Goal: Book appointment/travel/reservation

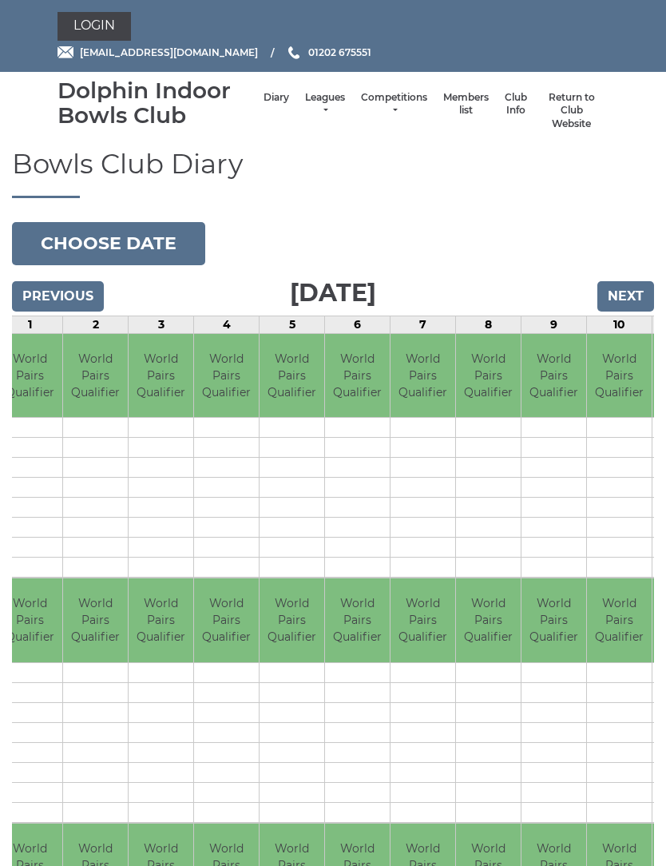
scroll to position [0, 75]
click at [94, 22] on link "Login" at bounding box center [94, 26] width 73 height 29
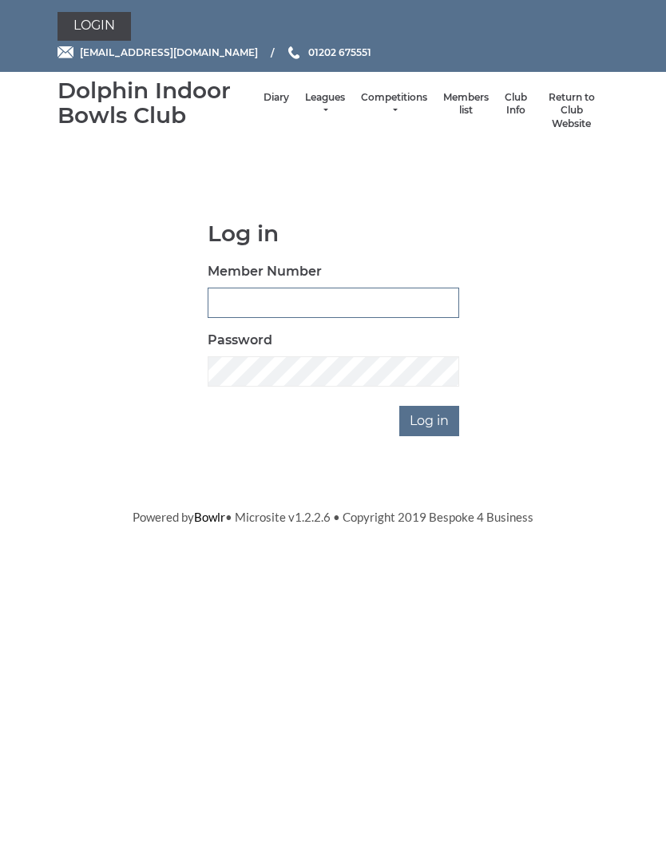
type input "2820"
click at [431, 419] on input "Log in" at bounding box center [429, 421] width 60 height 30
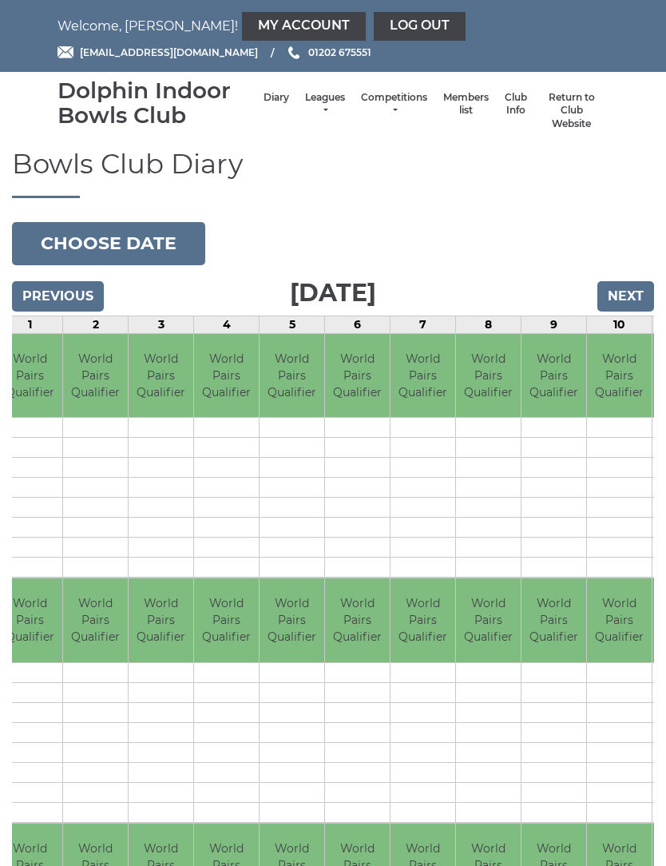
scroll to position [0, 75]
click at [130, 239] on button "Choose date" at bounding box center [108, 243] width 193 height 43
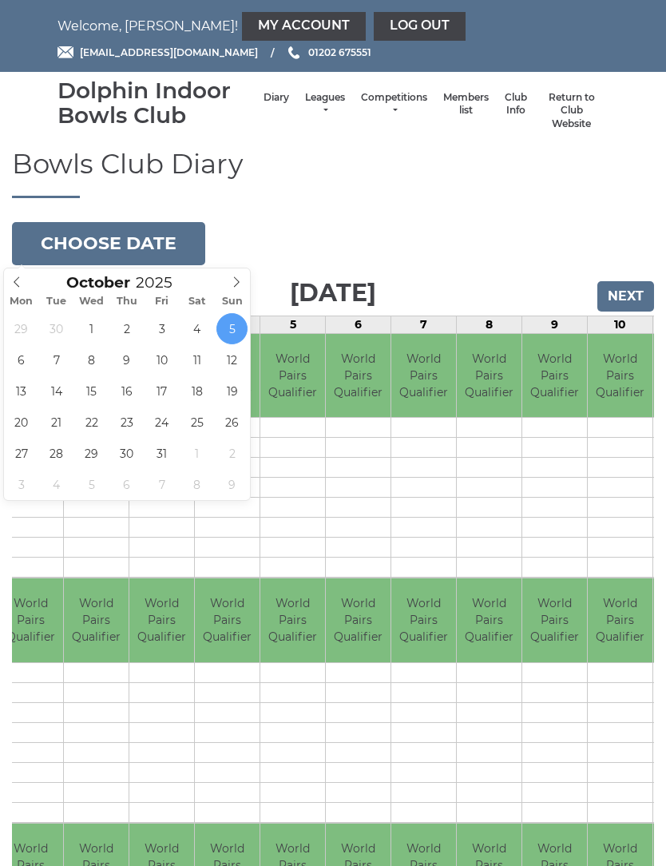
type input "[DATE]"
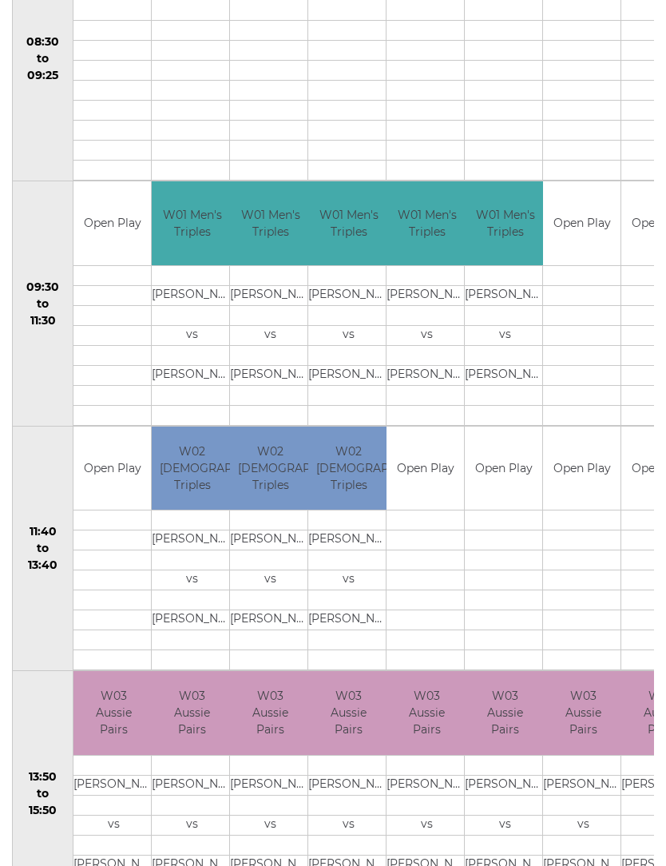
scroll to position [418, 0]
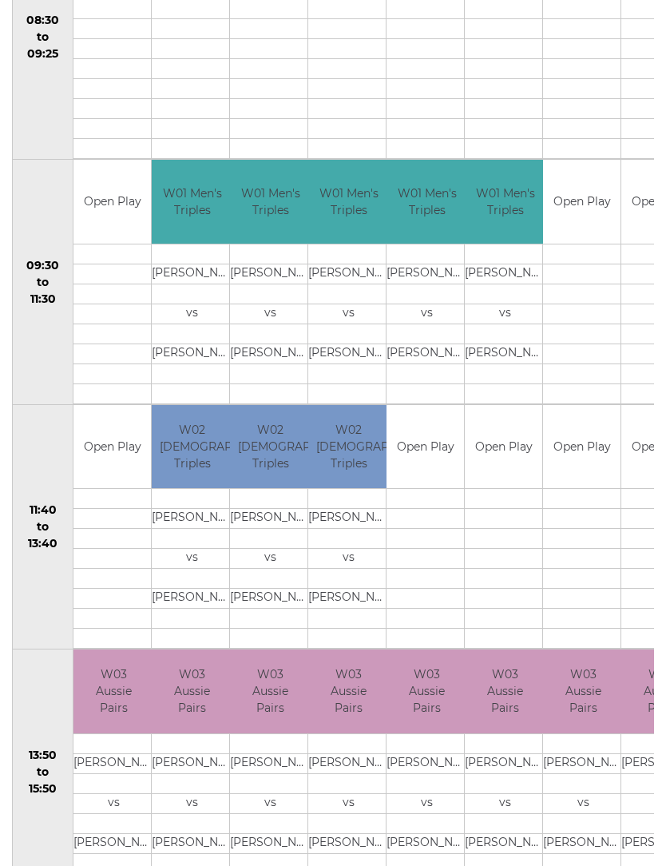
click at [509, 476] on td "Open Play" at bounding box center [503, 448] width 77 height 84
click at [513, 551] on td at bounding box center [503, 560] width 77 height 20
click at [510, 601] on td at bounding box center [503, 600] width 77 height 20
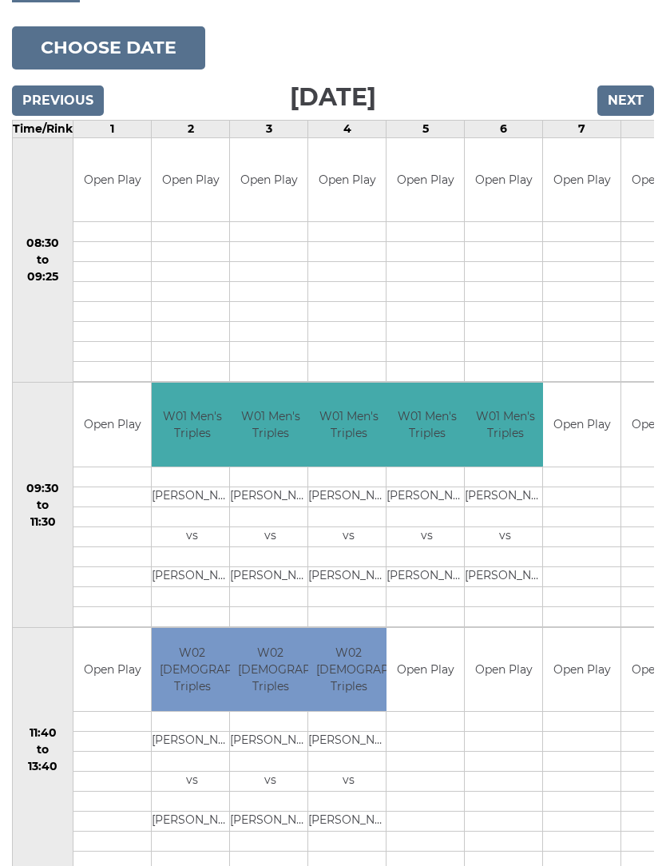
scroll to position [0, 0]
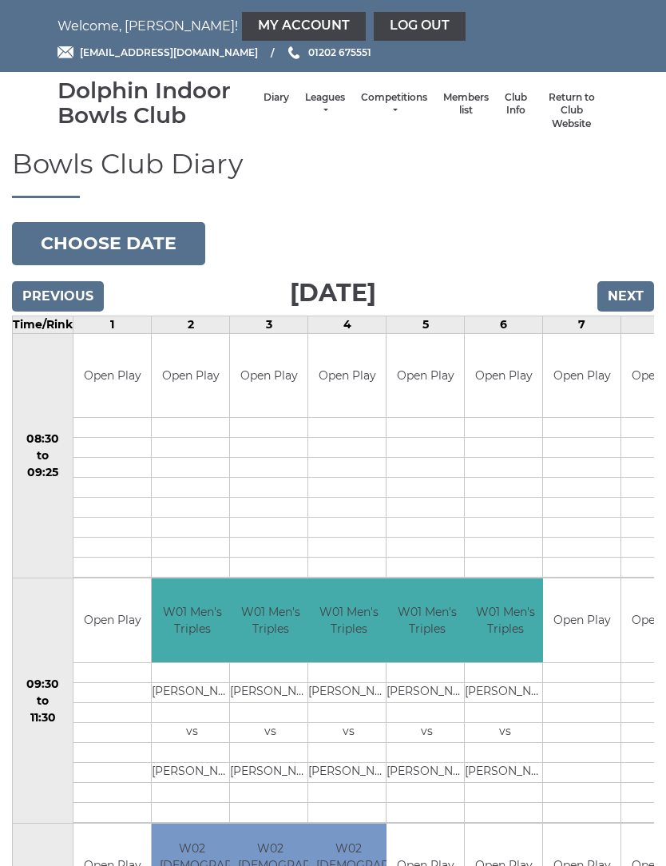
click at [374, 18] on link "Log out" at bounding box center [420, 26] width 92 height 29
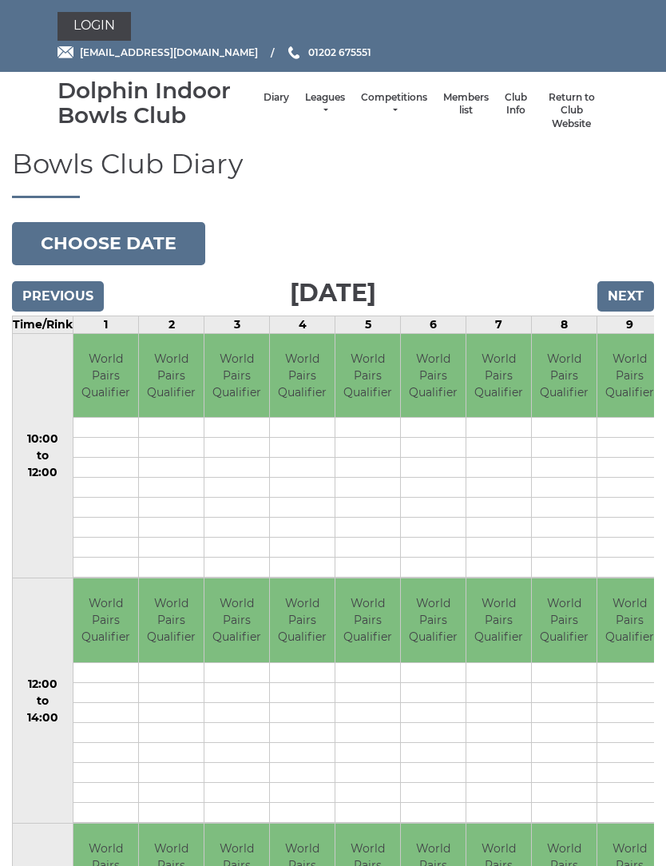
click at [109, 231] on button "Choose date" at bounding box center [108, 243] width 193 height 43
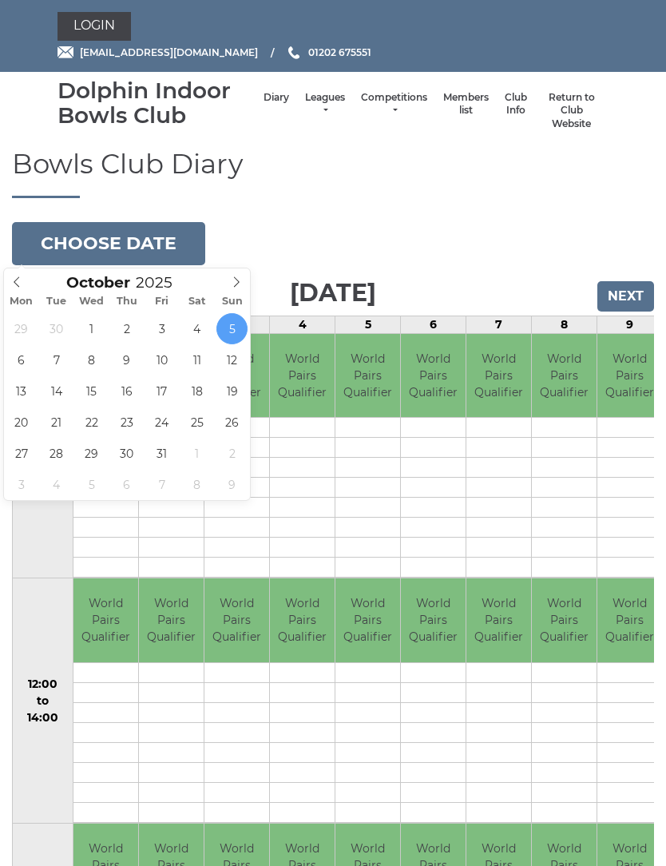
type input "[DATE]"
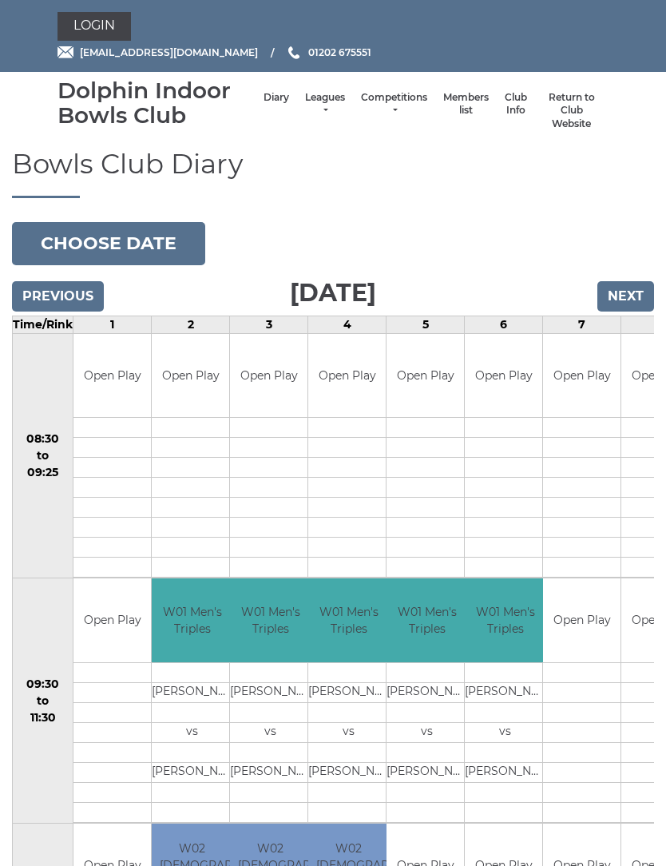
click at [635, 284] on input "Next" at bounding box center [626, 296] width 57 height 30
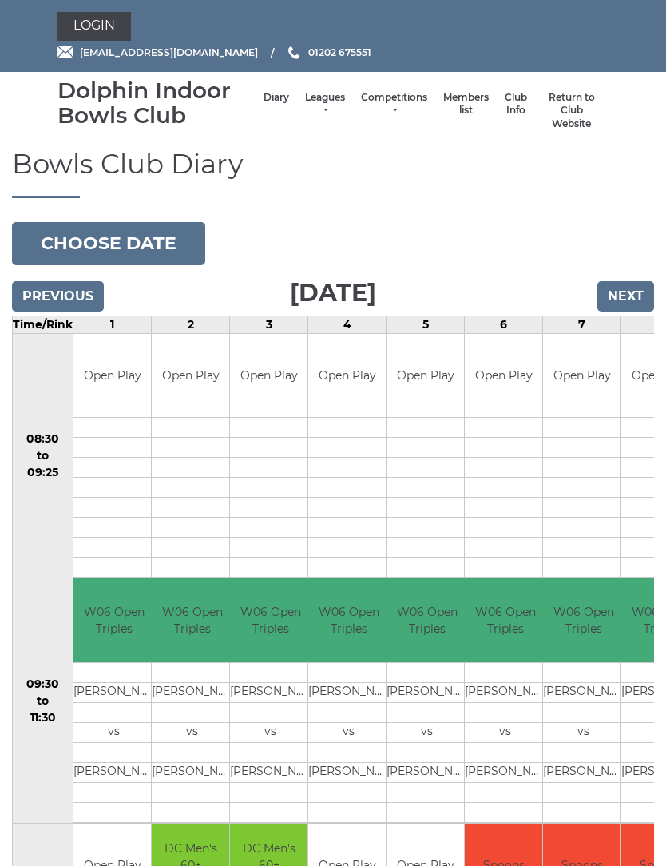
click at [122, 240] on button "Choose date" at bounding box center [108, 243] width 193 height 43
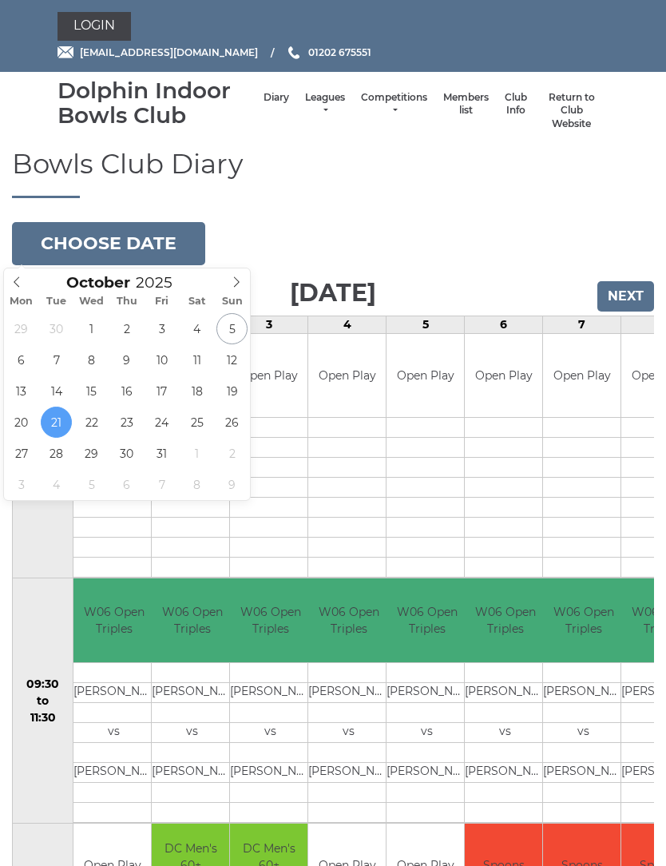
type input "[DATE]"
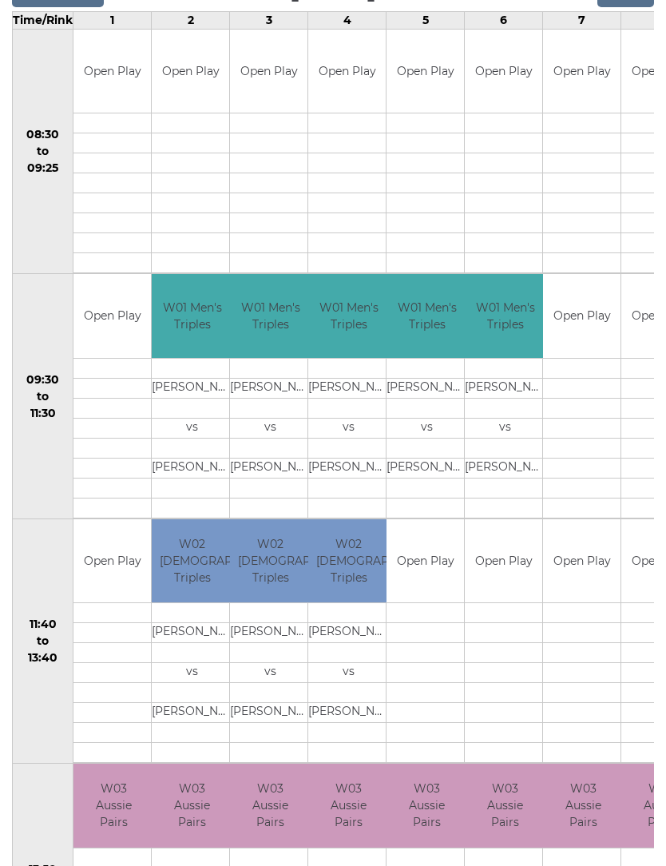
scroll to position [304, 0]
click at [433, 579] on td "Open Play" at bounding box center [425, 561] width 77 height 84
click at [442, 661] on td at bounding box center [425, 653] width 77 height 20
click at [512, 596] on td "Open Play" at bounding box center [503, 561] width 77 height 84
click at [506, 623] on td at bounding box center [503, 633] width 77 height 20
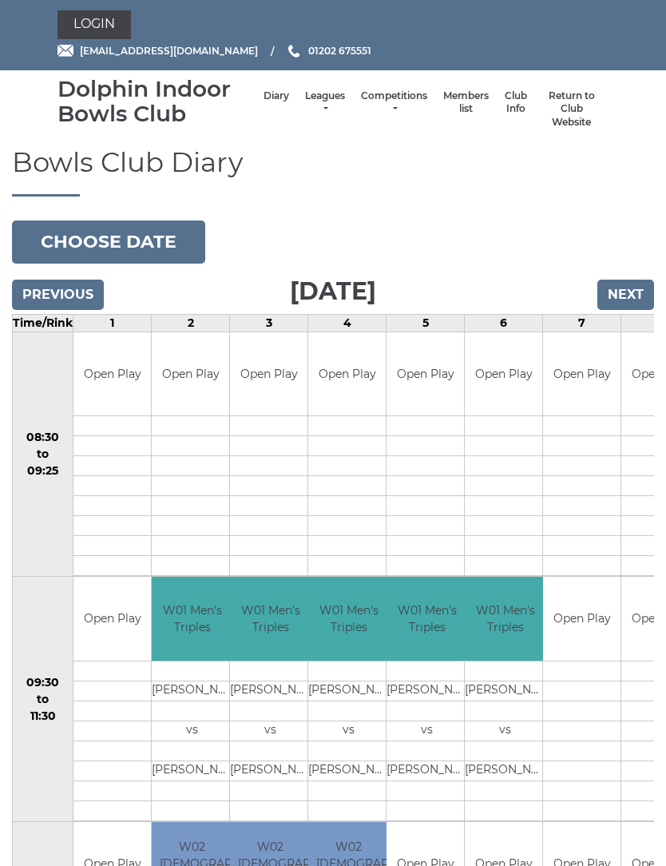
scroll to position [0, 0]
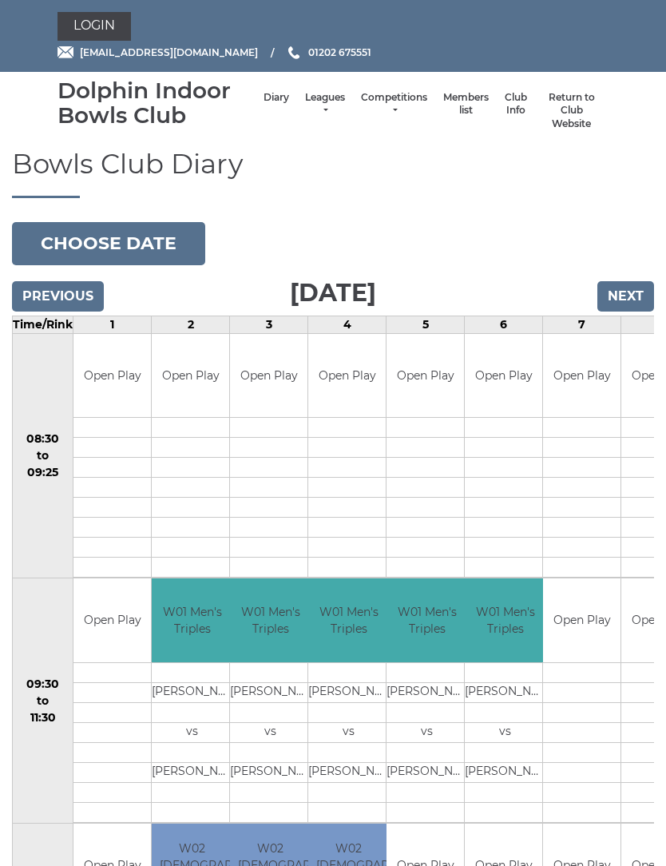
click at [124, 238] on button "Choose date" at bounding box center [108, 243] width 193 height 43
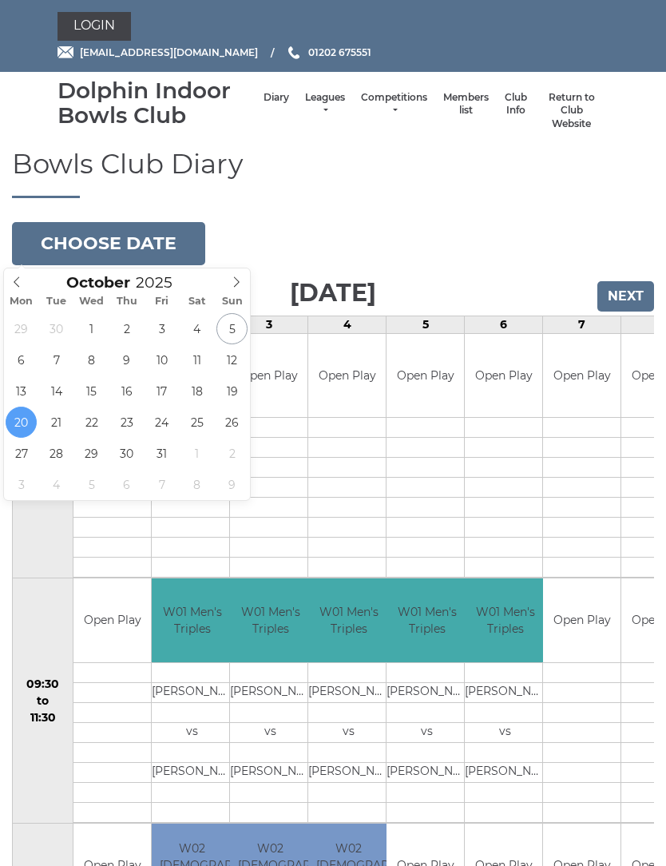
type input "2025-10-18"
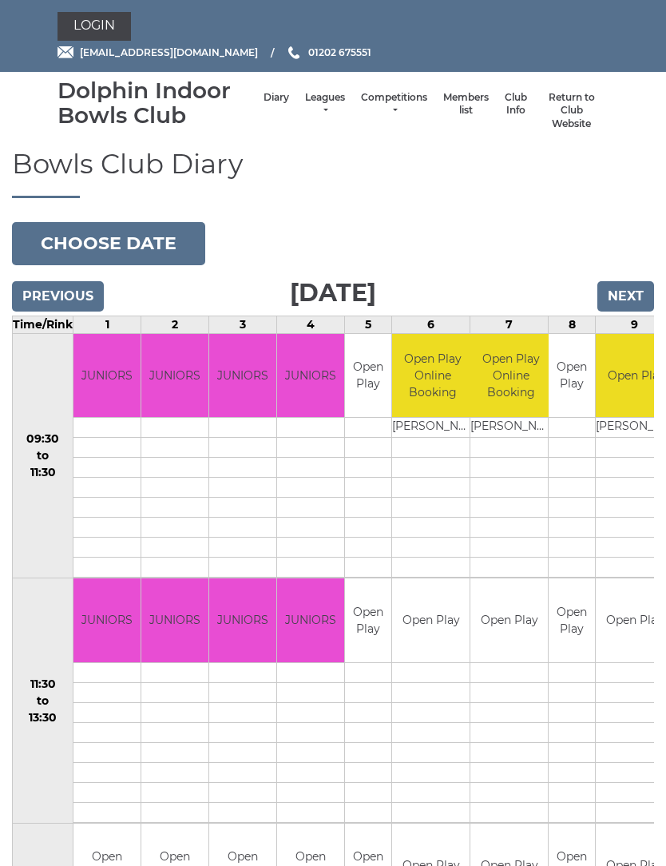
click at [472, 630] on td "Open Play" at bounding box center [509, 620] width 77 height 84
click at [480, 684] on td at bounding box center [509, 692] width 77 height 20
click at [99, 25] on link "Login" at bounding box center [94, 26] width 73 height 29
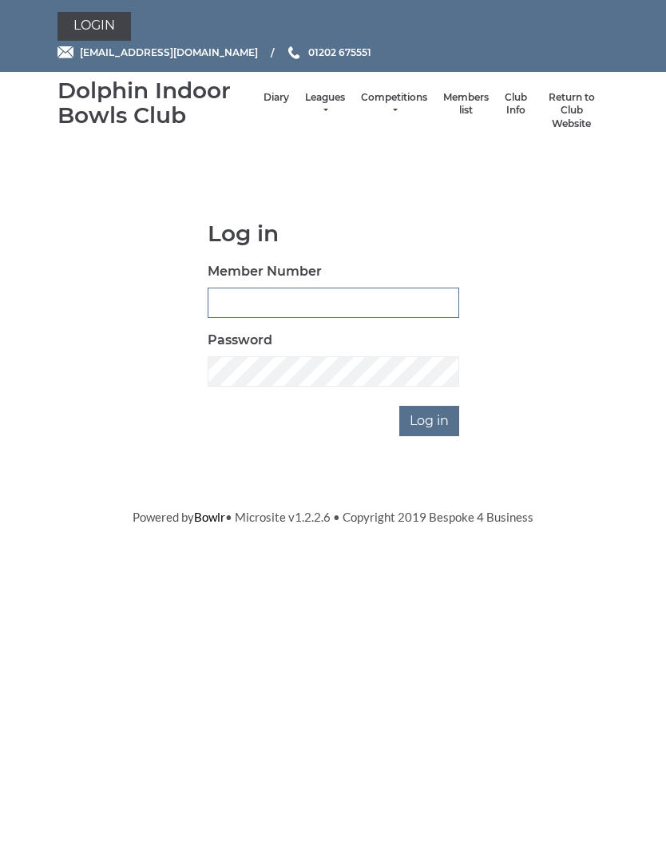
type input "2820"
click at [434, 420] on input "Log in" at bounding box center [429, 421] width 60 height 30
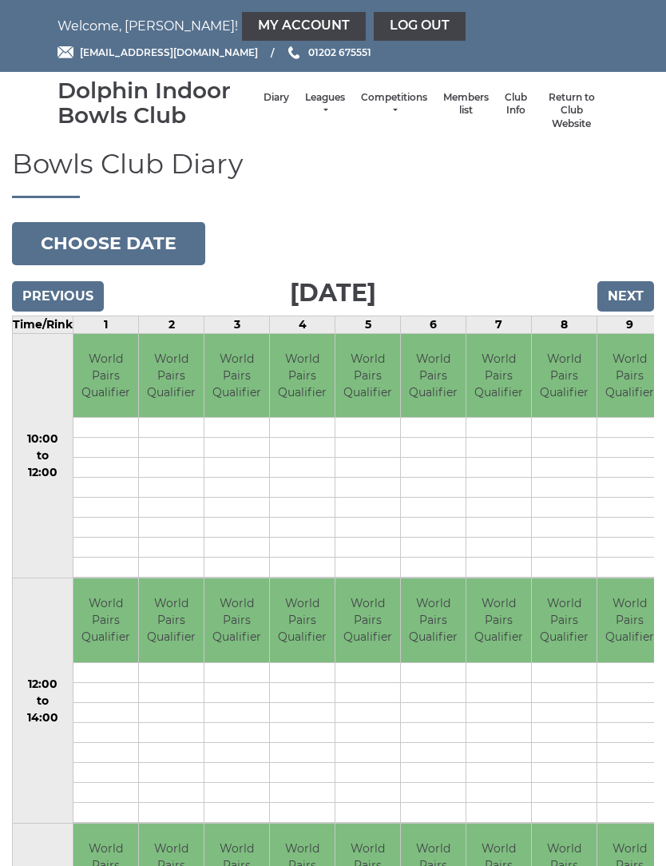
click at [242, 18] on link "My Account" at bounding box center [304, 26] width 124 height 29
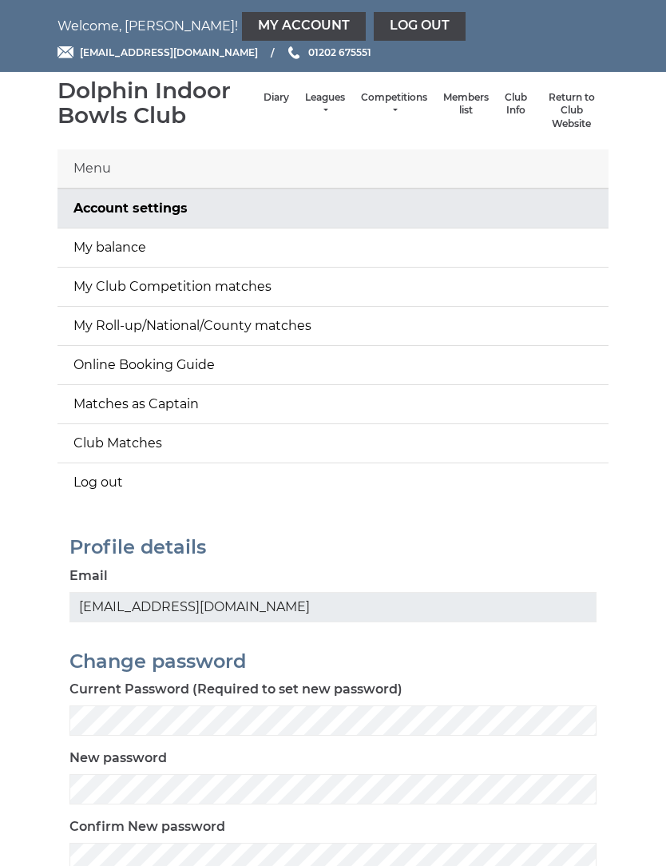
click at [151, 443] on link "Club Matches" at bounding box center [333, 443] width 551 height 38
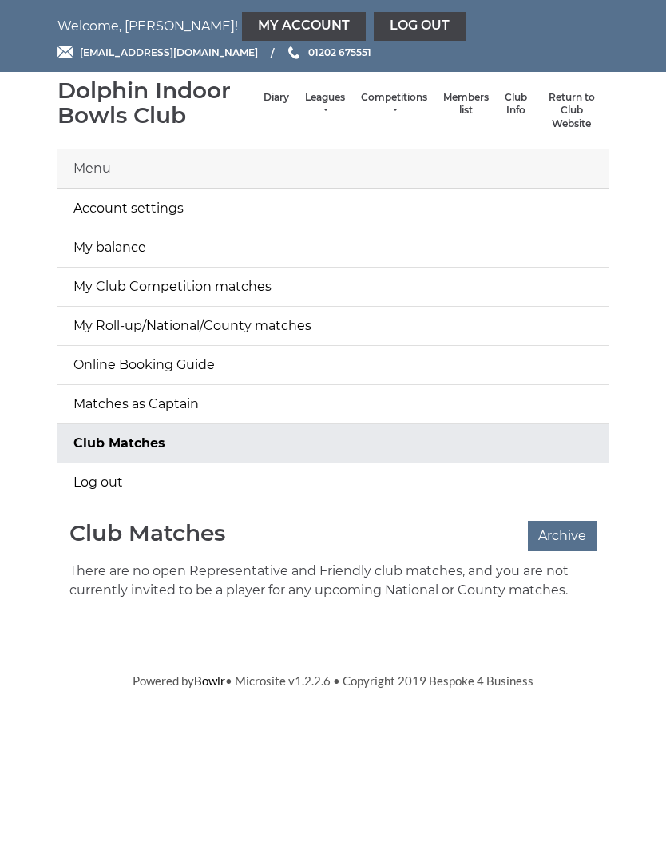
click at [232, 326] on link "My Roll-up/National/County matches" at bounding box center [333, 326] width 551 height 38
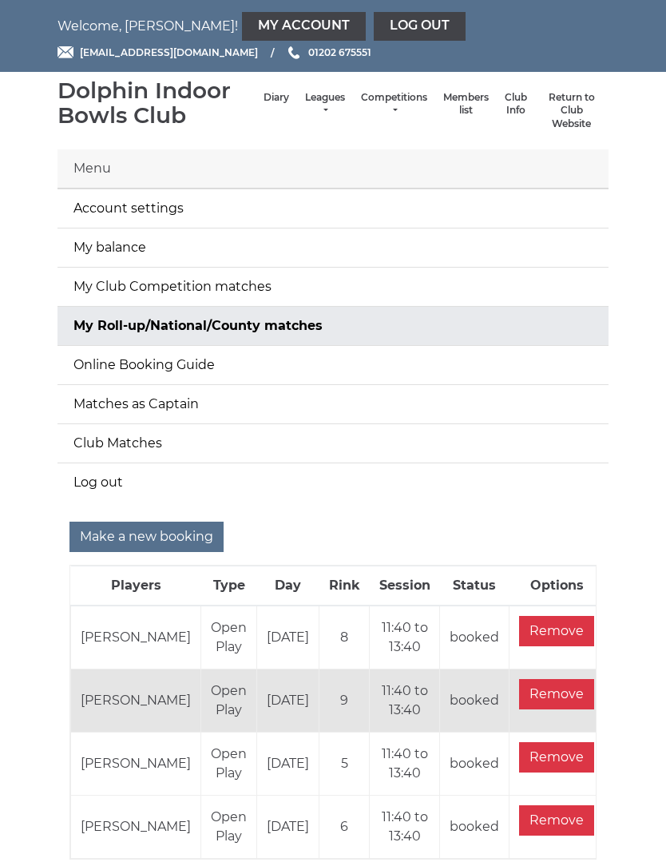
click at [163, 535] on input "Make a new booking" at bounding box center [147, 537] width 154 height 30
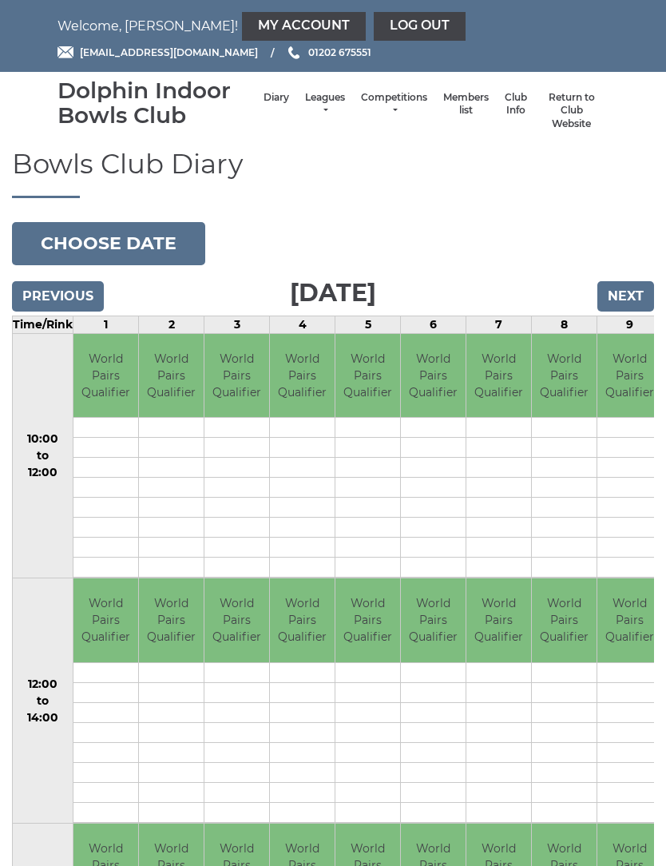
click at [118, 248] on button "Choose date" at bounding box center [108, 243] width 193 height 43
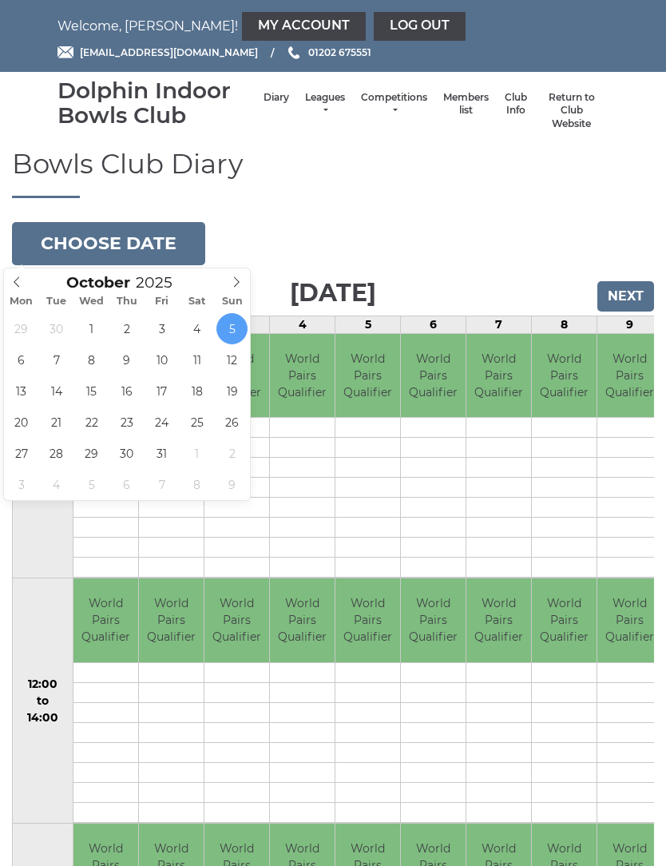
type input "[DATE]"
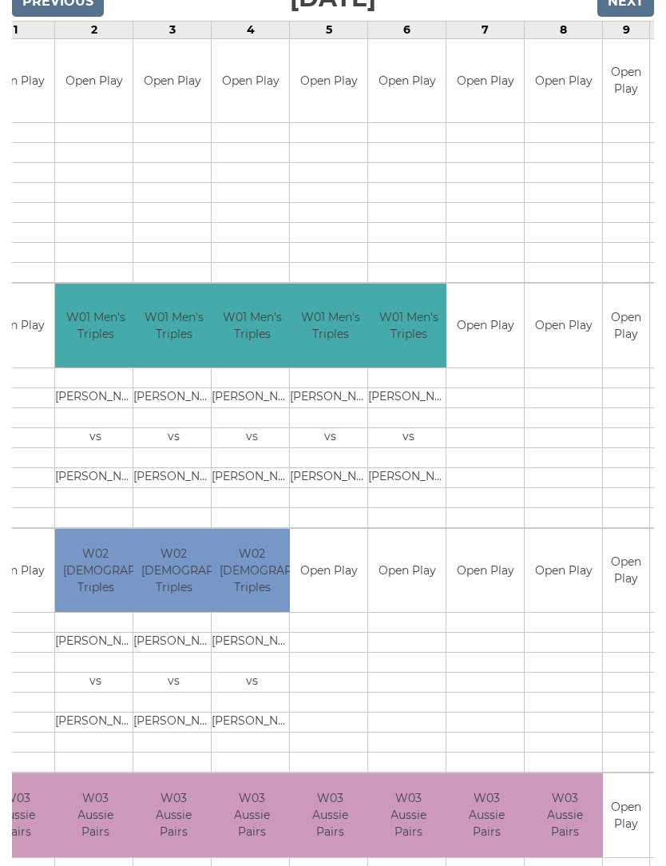
scroll to position [0, 162]
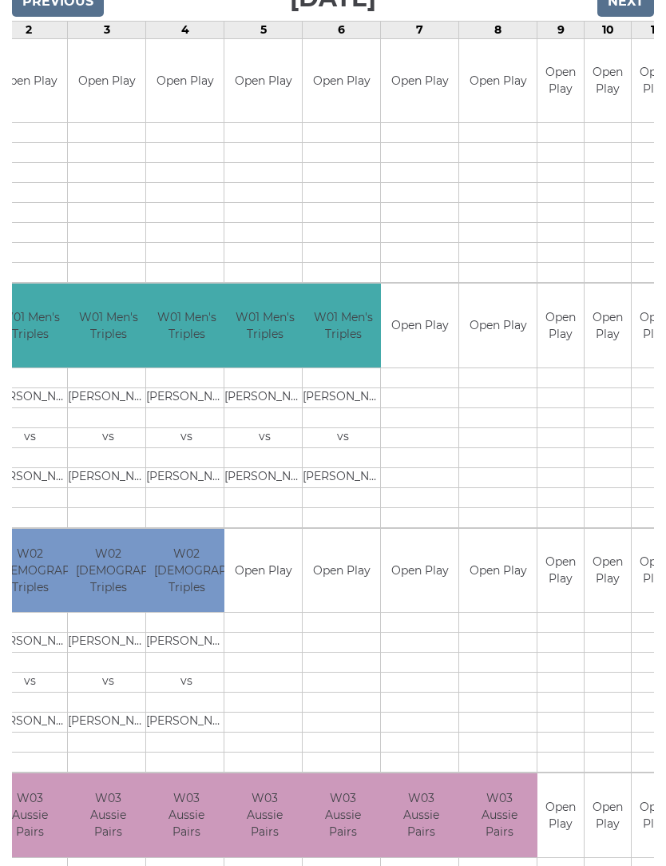
click at [433, 578] on td "Open Play" at bounding box center [419, 572] width 77 height 84
click at [431, 599] on td "Open Play" at bounding box center [419, 572] width 77 height 84
click at [426, 618] on td at bounding box center [419, 624] width 77 height 20
click at [423, 678] on td at bounding box center [419, 683] width 77 height 20
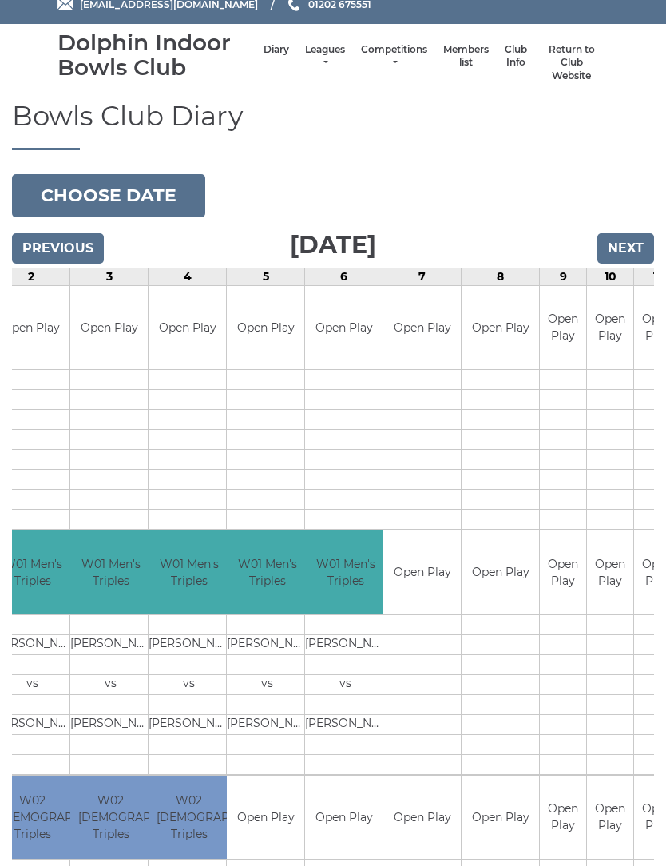
scroll to position [0, 0]
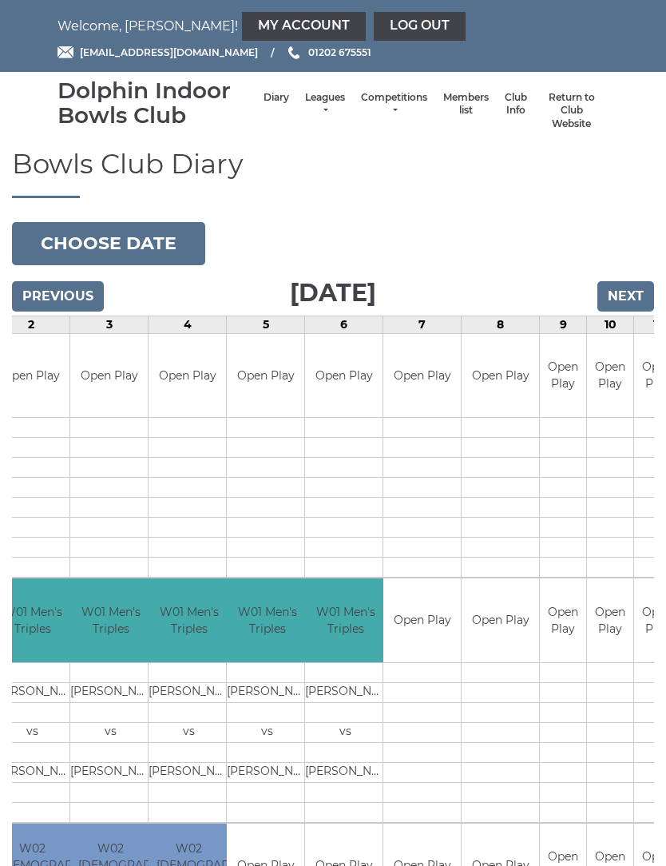
click at [125, 238] on button "Choose date" at bounding box center [108, 243] width 193 height 43
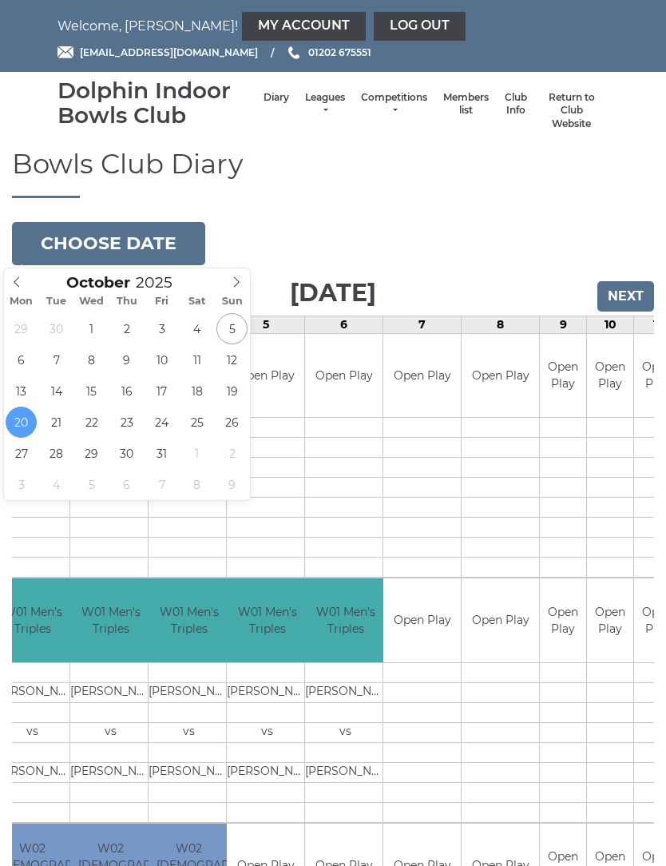
type input "[DATE]"
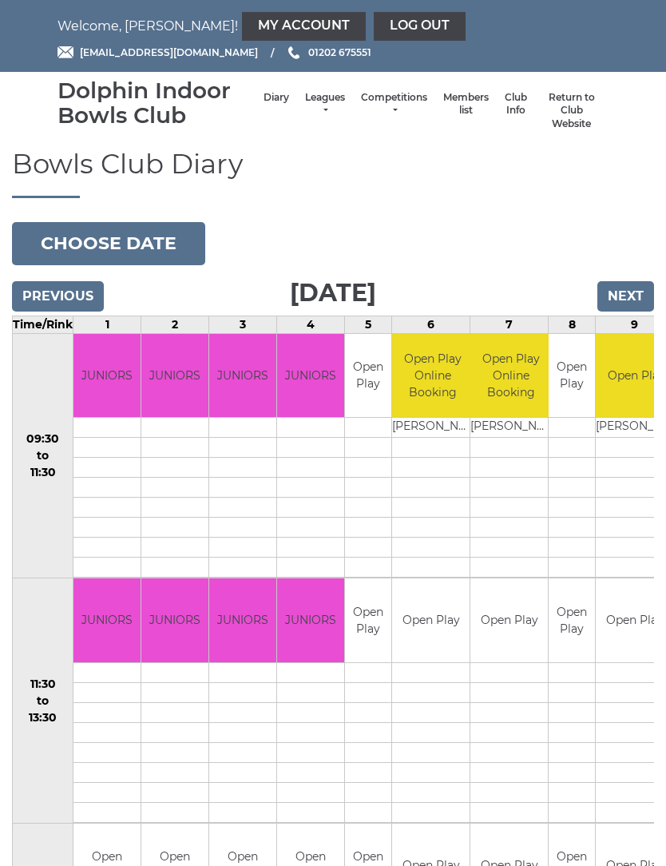
click at [129, 244] on button "Choose date" at bounding box center [108, 243] width 193 height 43
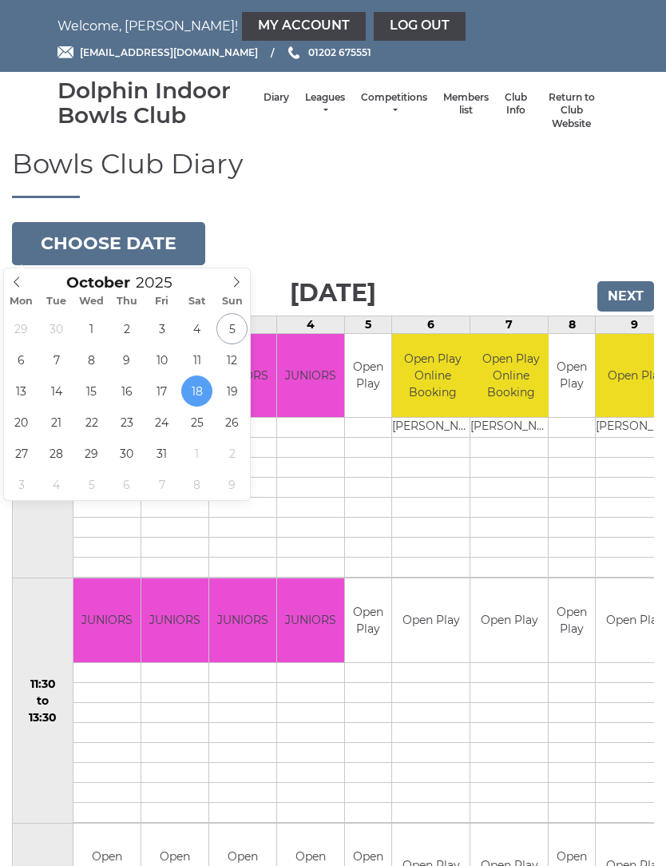
type input "[DATE]"
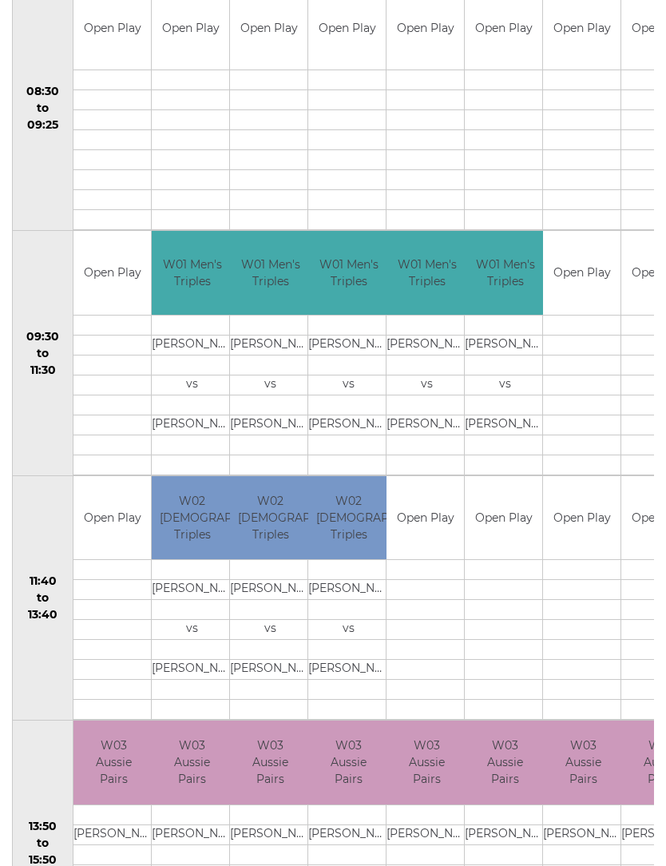
scroll to position [348, 0]
click at [444, 540] on td "Open Play" at bounding box center [425, 518] width 77 height 84
click at [500, 527] on td "Open Play" at bounding box center [503, 518] width 77 height 84
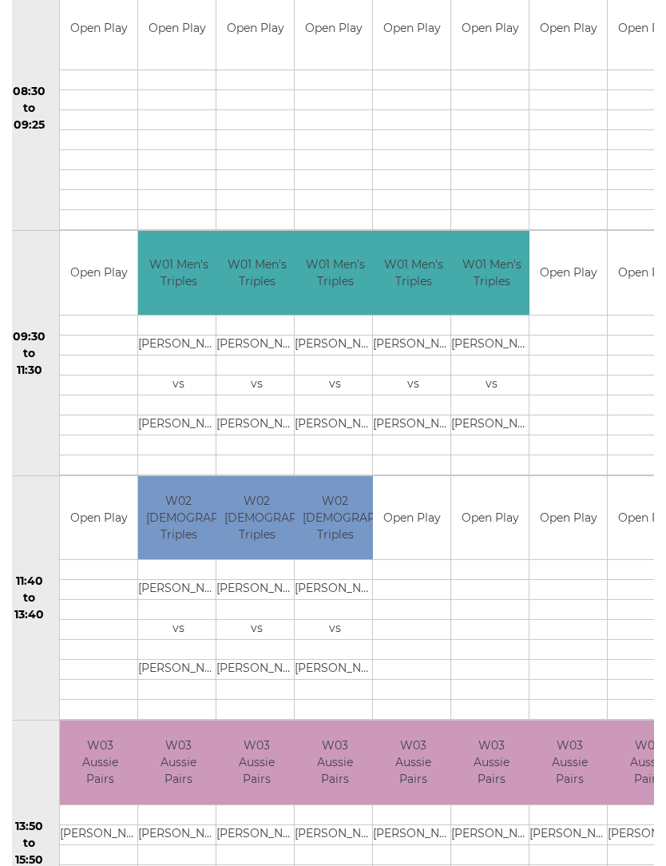
click at [502, 502] on td "Open Play" at bounding box center [489, 518] width 77 height 84
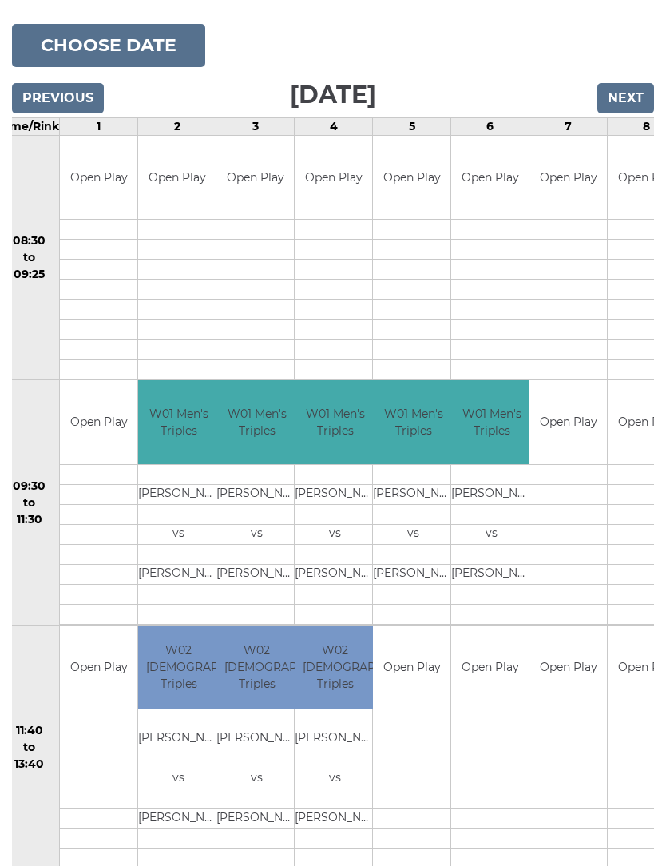
scroll to position [0, 0]
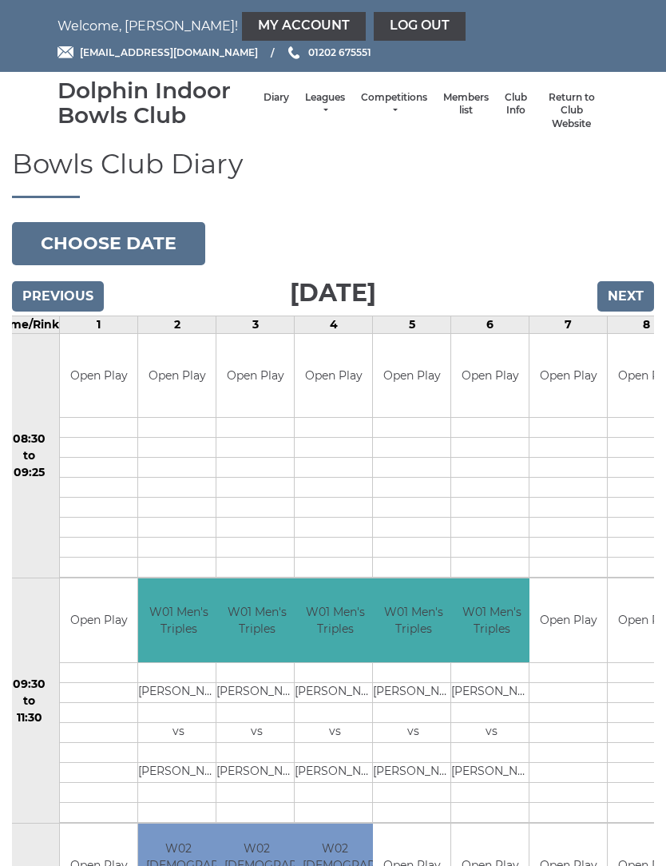
click at [374, 27] on link "Log out" at bounding box center [420, 26] width 92 height 29
